Goal: Information Seeking & Learning: Understand process/instructions

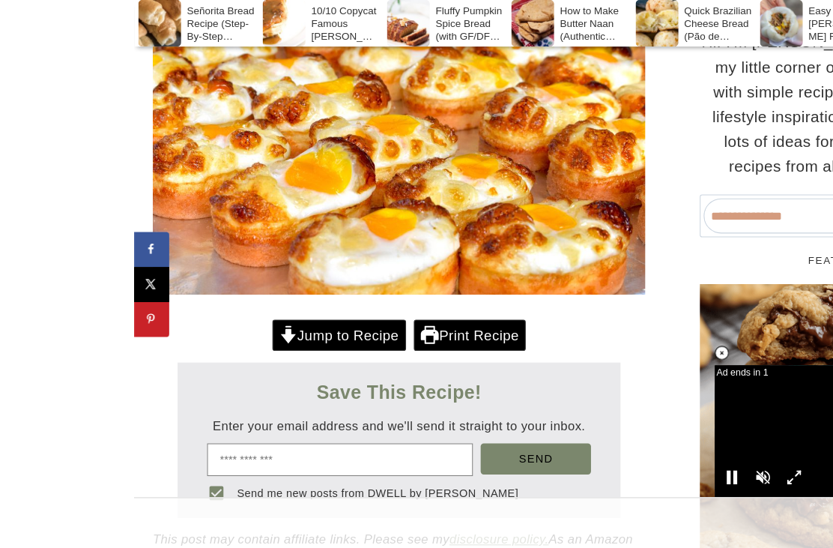
scroll to position [387, 0]
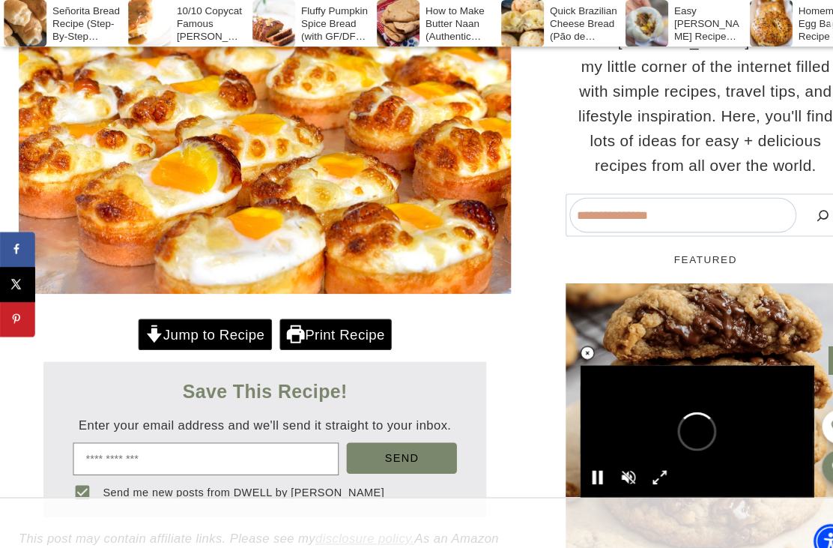
click at [222, 334] on link "Jump to Recipe" at bounding box center [197, 322] width 129 height 31
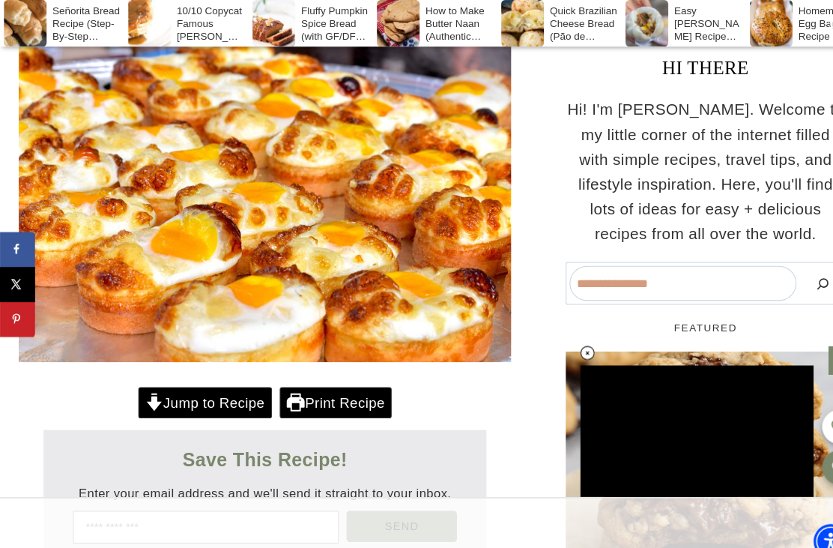
scroll to position [321, 0]
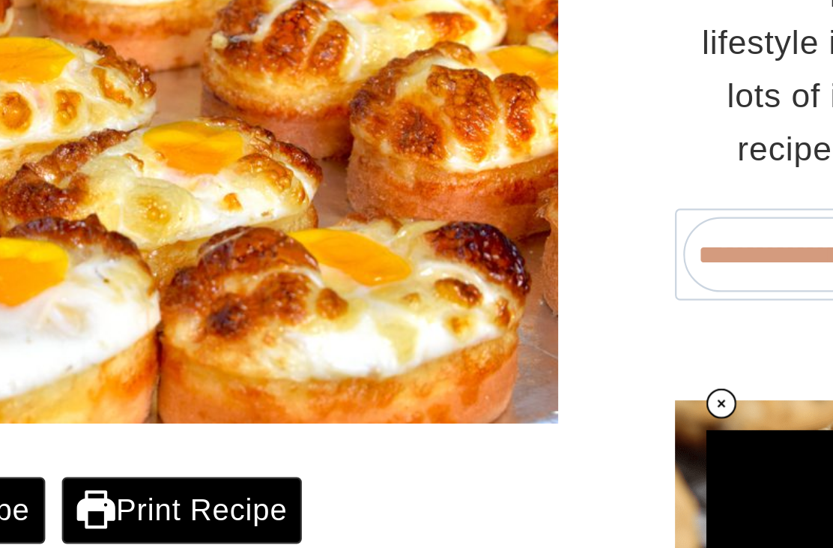
click at [560, 334] on icon at bounding box center [566, 340] width 13 height 13
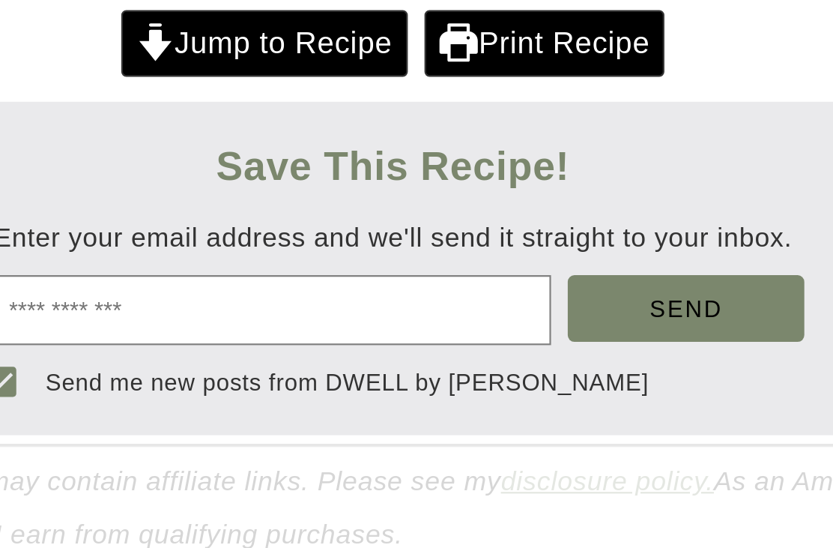
scroll to position [418, 0]
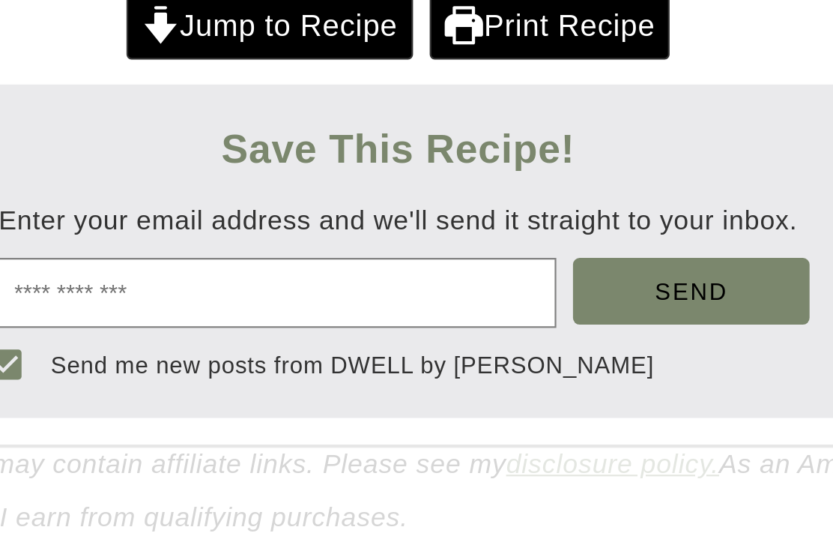
click at [221, 426] on soso-checkbox "Send me new posts from DWELL by [PERSON_NAME]" at bounding box center [255, 444] width 385 height 37
click at [211, 436] on label "Send me new posts from DWELL by [PERSON_NAME]" at bounding box center [216, 442] width 307 height 12
click at [96, 426] on button "Send me new posts from DWELL by [PERSON_NAME]" at bounding box center [79, 442] width 33 height 33
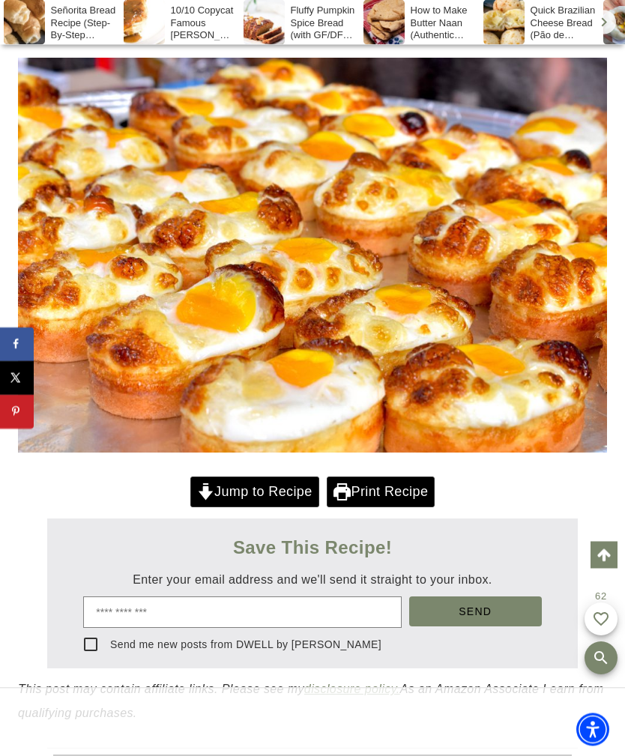
scroll to position [239, 0]
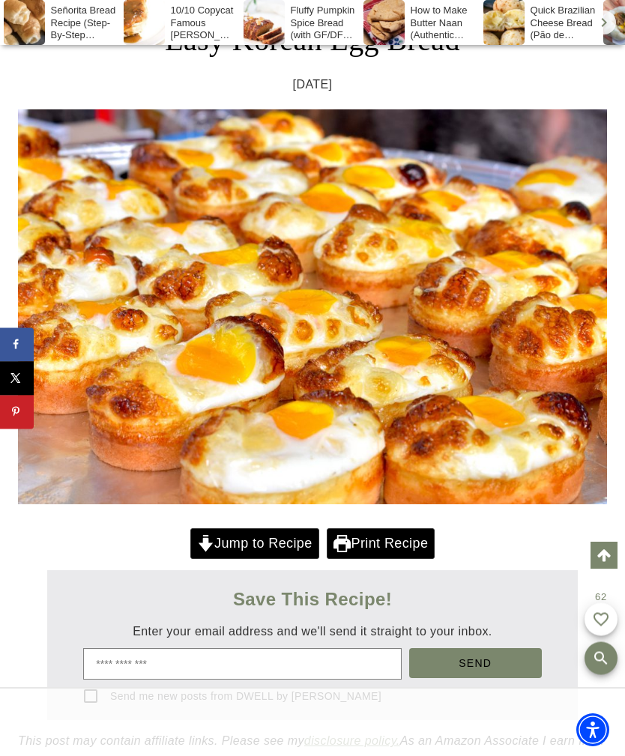
click at [393, 545] on link "Print Recipe" at bounding box center [381, 543] width 108 height 31
